Goal: Information Seeking & Learning: Learn about a topic

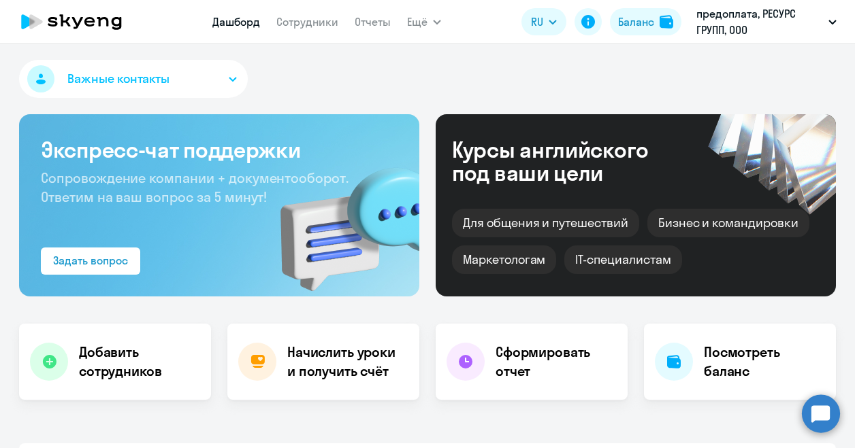
select select "30"
click at [302, 27] on link "Сотрудники" at bounding box center [307, 22] width 62 height 14
select select "30"
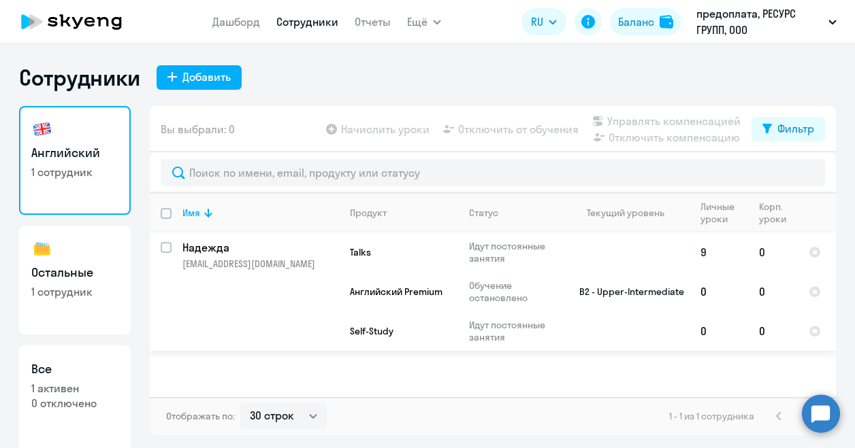
click at [623, 291] on td "B2 - Upper-Intermediate" at bounding box center [626, 292] width 127 height 118
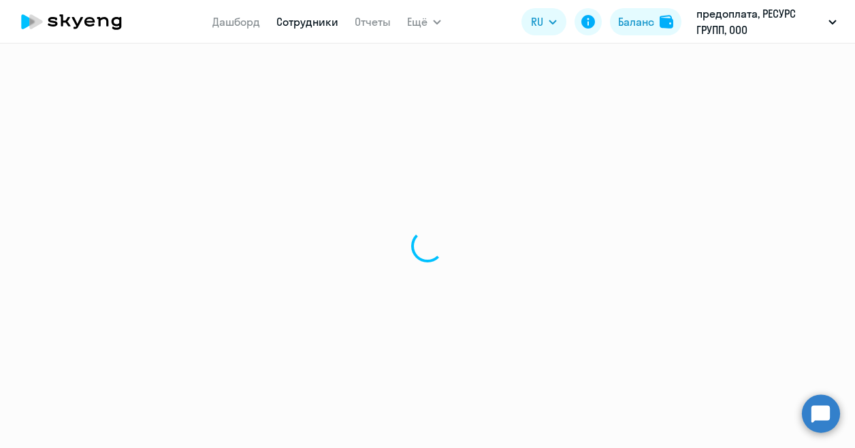
select select "english"
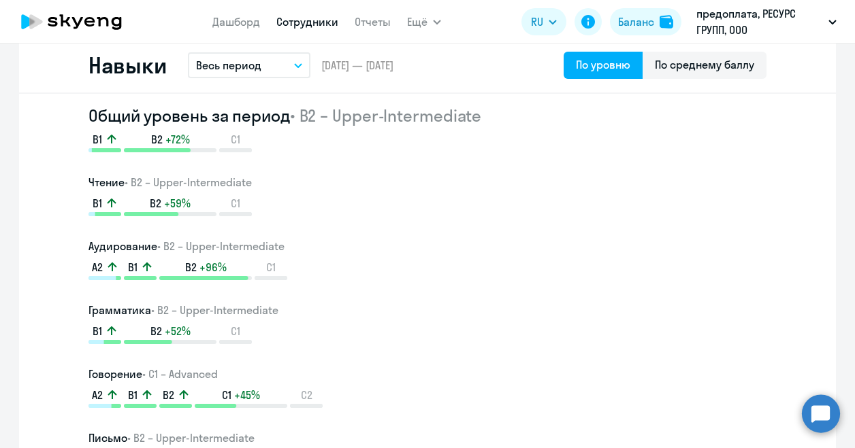
scroll to position [764, 0]
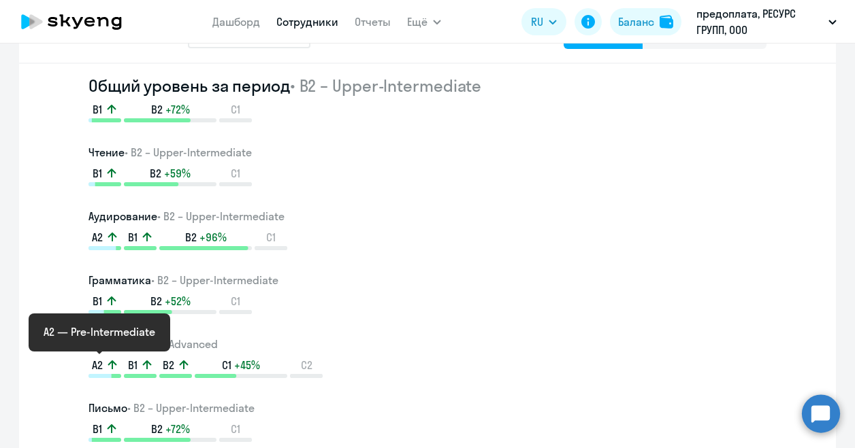
click at [88, 375] on icon at bounding box center [99, 376] width 23 height 4
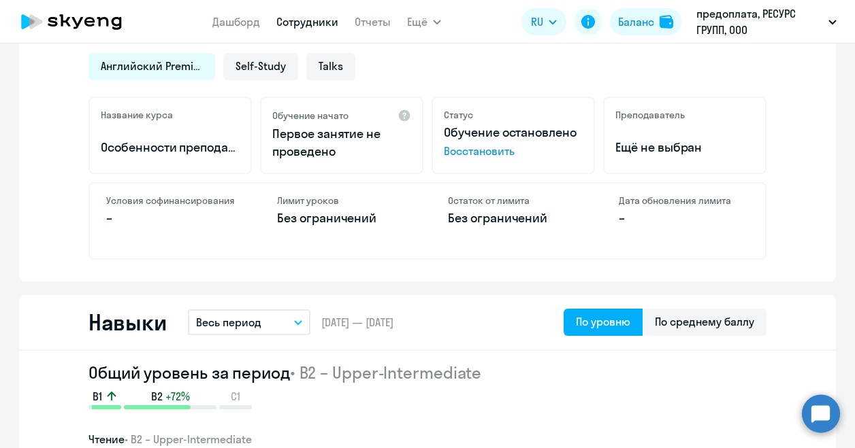
scroll to position [408, 0]
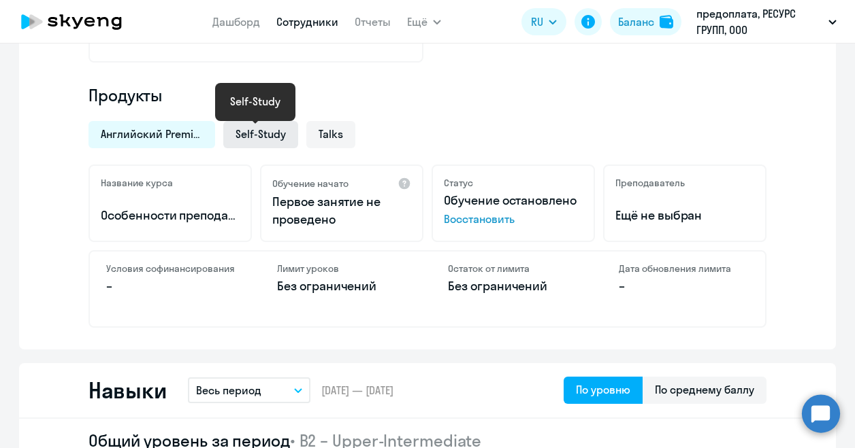
click at [252, 137] on span "Self-Study" at bounding box center [260, 134] width 50 height 15
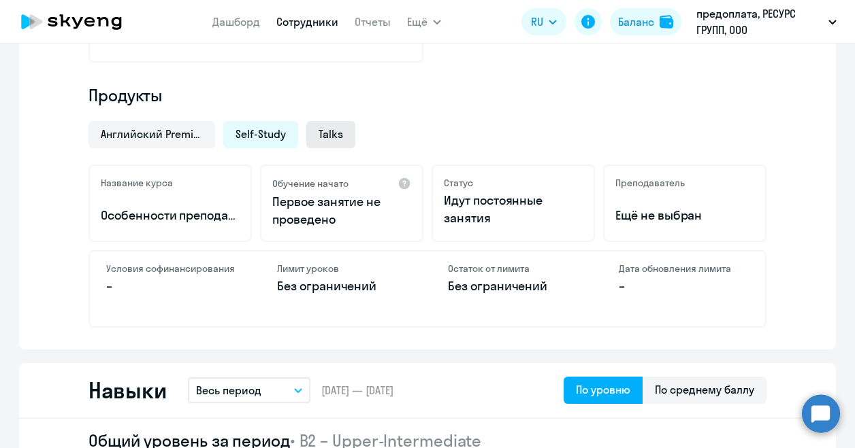
click at [339, 137] on div "Talks" at bounding box center [330, 134] width 49 height 27
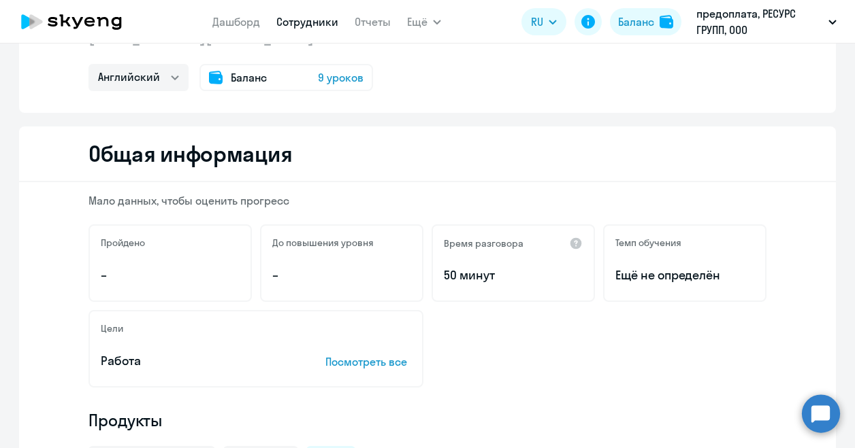
scroll to position [0, 0]
